Goal: Book appointment/travel/reservation

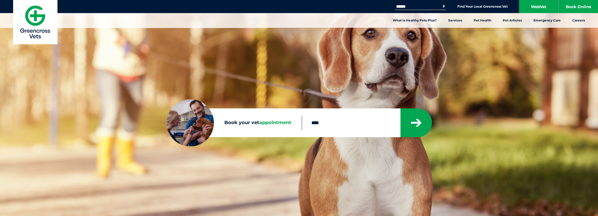
type input "****"
click at [400, 109] on button "submit" at bounding box center [415, 123] width 31 height 29
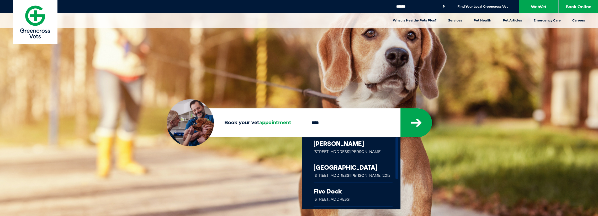
click at [332, 144] on link at bounding box center [353, 148] width 79 height 22
